Goal: Task Accomplishment & Management: Use online tool/utility

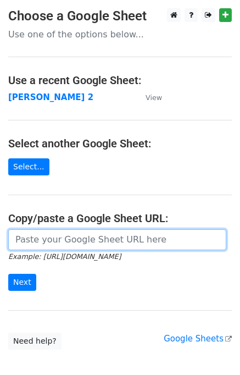
click at [57, 243] on input "url" at bounding box center [117, 239] width 218 height 21
type input "https://docs.google.com/spreadsheets/d/1ZDlVQjaDibfPTpoRrnWj8pjn7YSOO7xEi0WZbgJ…"
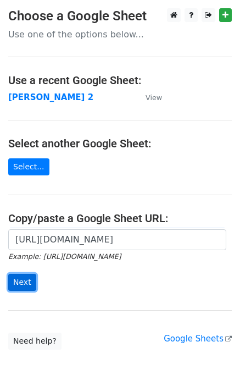
click at [25, 287] on input "Next" at bounding box center [22, 282] width 28 height 17
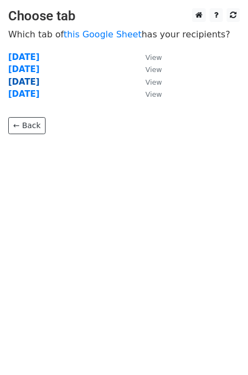
click at [26, 80] on strong "Thursday" at bounding box center [23, 82] width 31 height 10
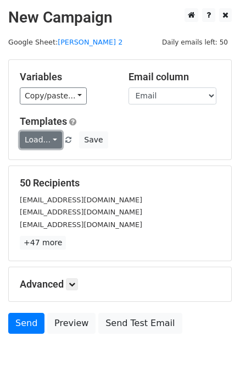
click at [52, 140] on link "Load..." at bounding box center [41, 139] width 42 height 17
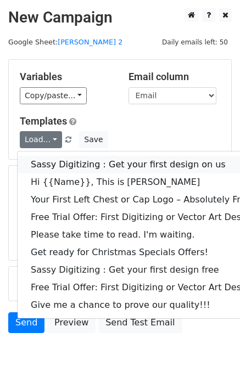
click at [73, 164] on link "Sassy Digitizing : Get your first design on us" at bounding box center [158, 165] width 281 height 18
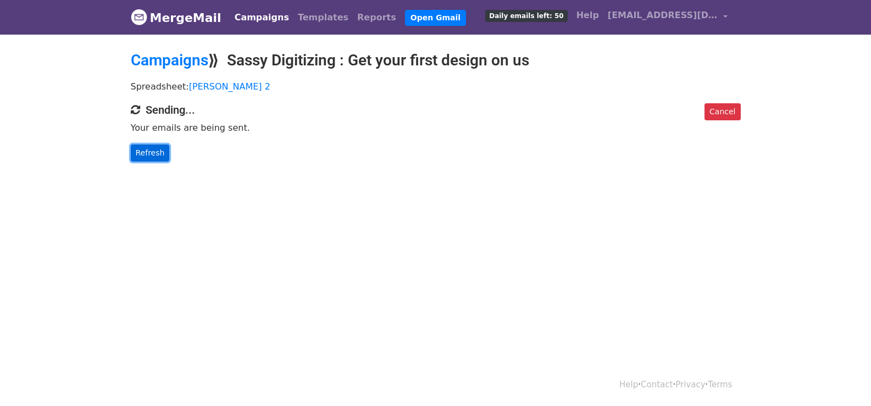
click at [159, 147] on link "Refresh" at bounding box center [150, 153] width 39 height 17
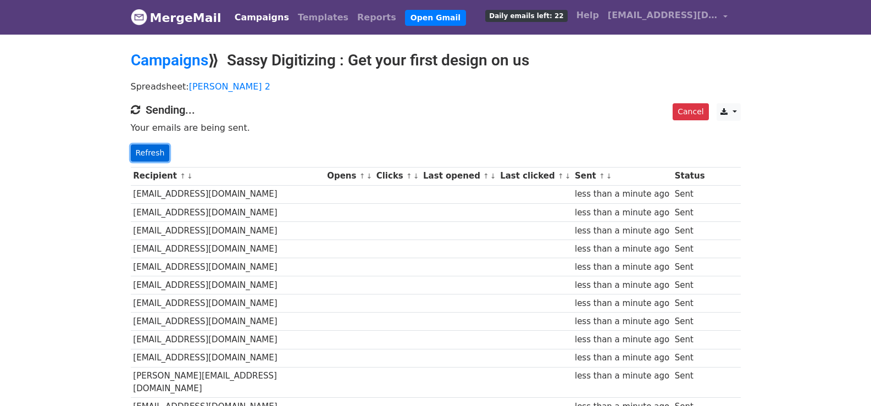
click at [139, 149] on link "Refresh" at bounding box center [150, 153] width 39 height 17
